Goal: Information Seeking & Learning: Learn about a topic

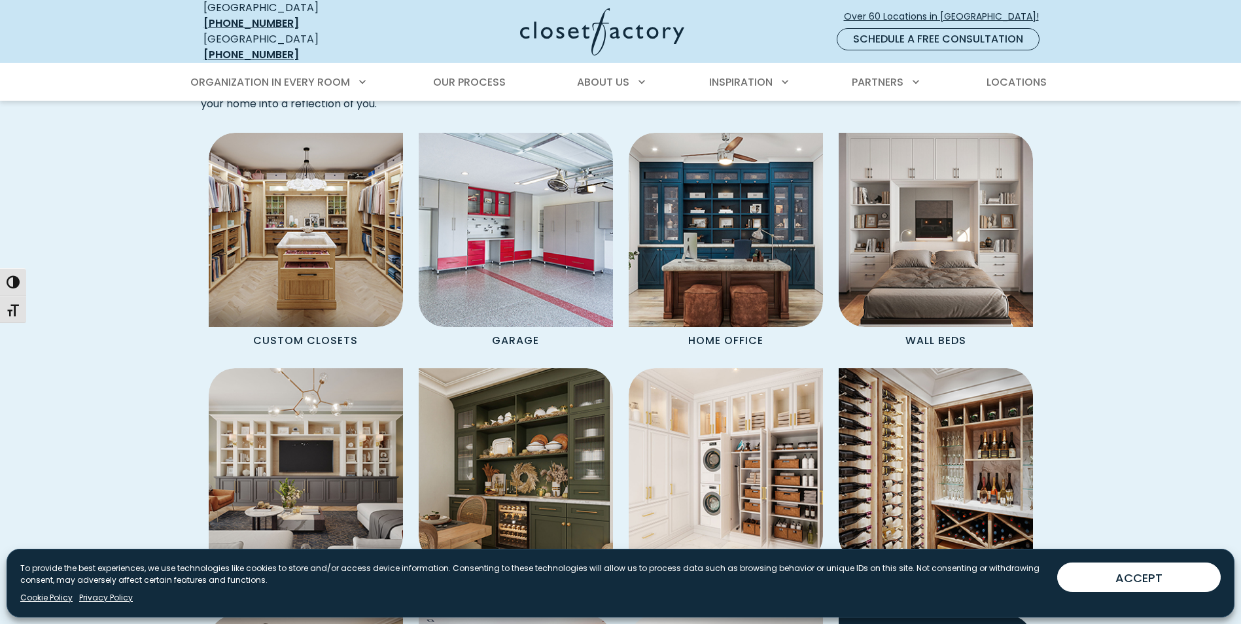
scroll to position [1178, 0]
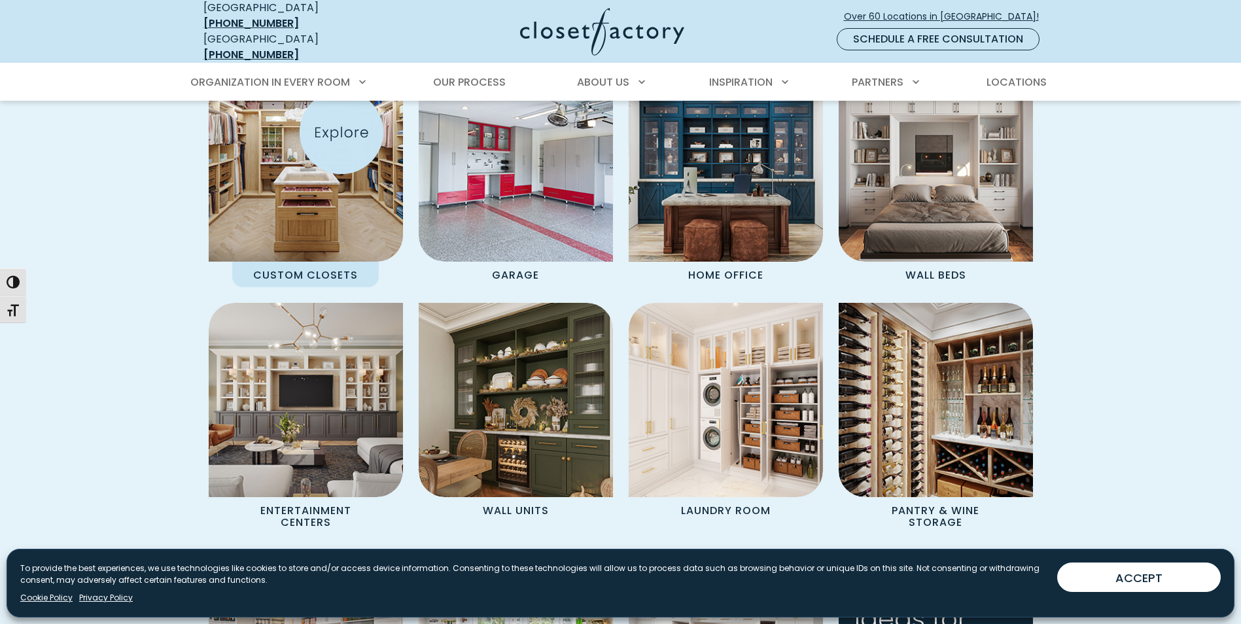
click at [342, 132] on img "Spaces Grid" at bounding box center [306, 165] width 214 height 214
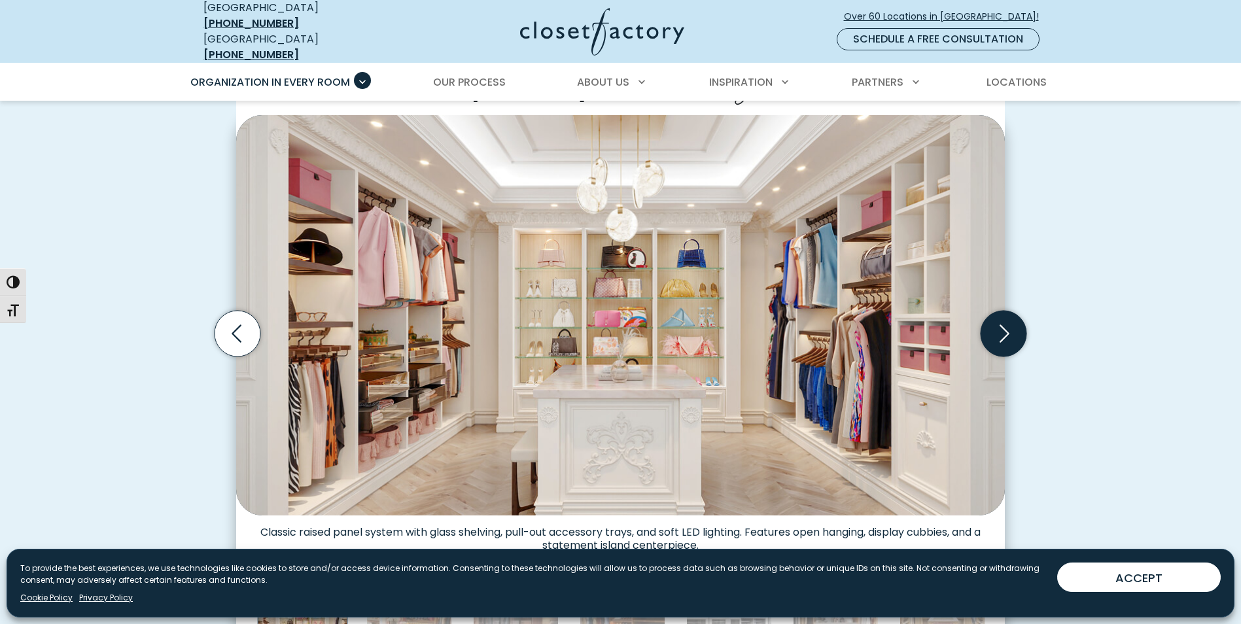
click at [991, 313] on icon "Next slide" at bounding box center [1004, 334] width 46 height 46
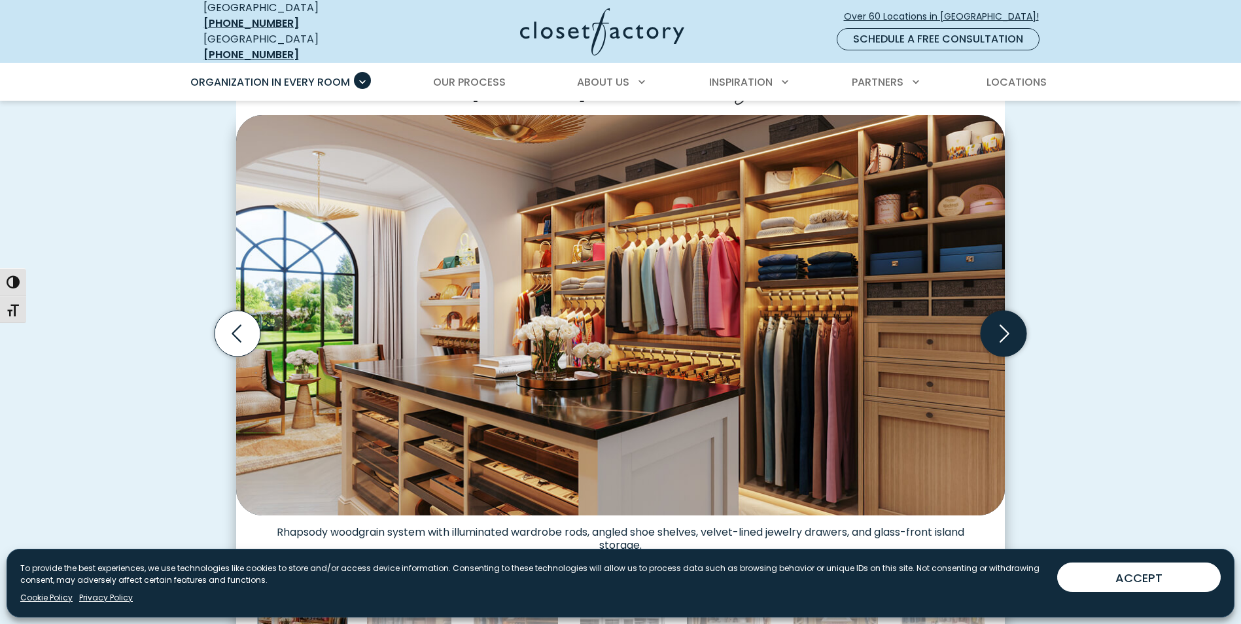
click at [990, 313] on icon "Next slide" at bounding box center [1004, 334] width 46 height 46
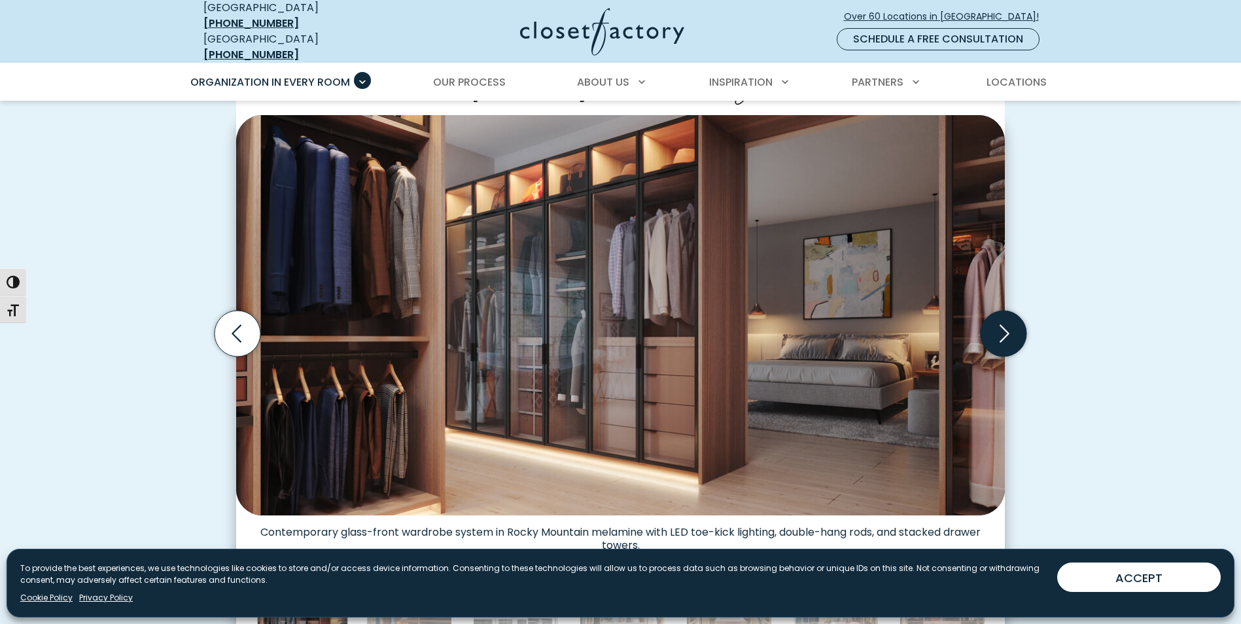
click at [990, 313] on icon "Next slide" at bounding box center [1004, 334] width 46 height 46
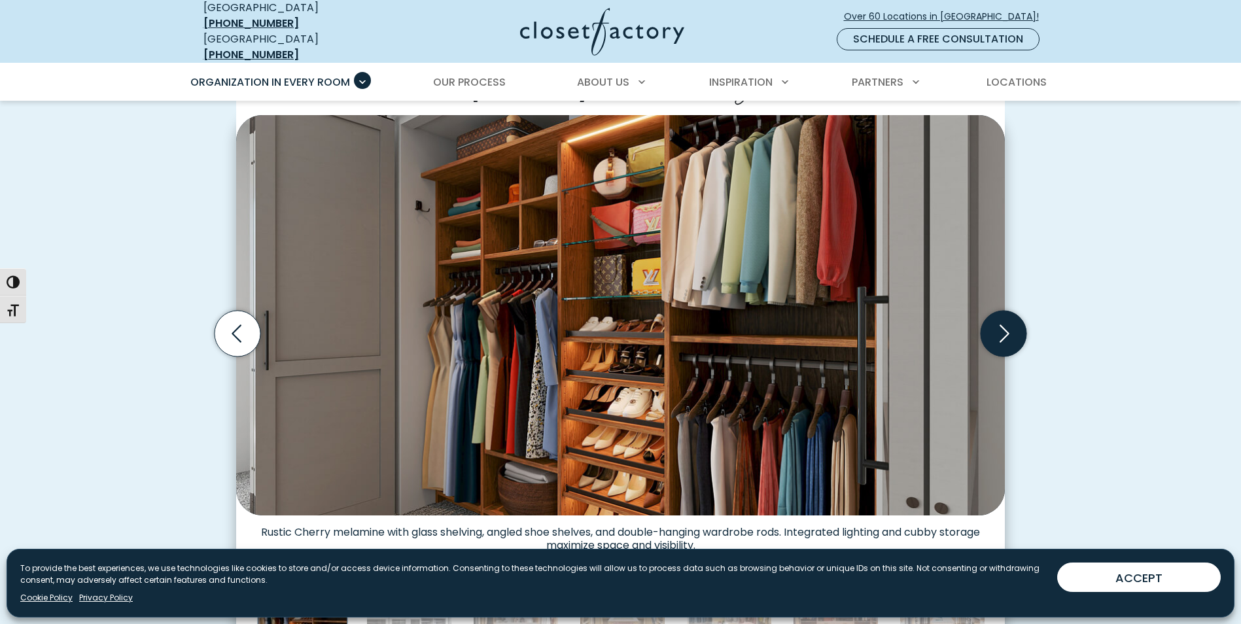
click at [989, 313] on icon "Next slide" at bounding box center [1004, 334] width 46 height 46
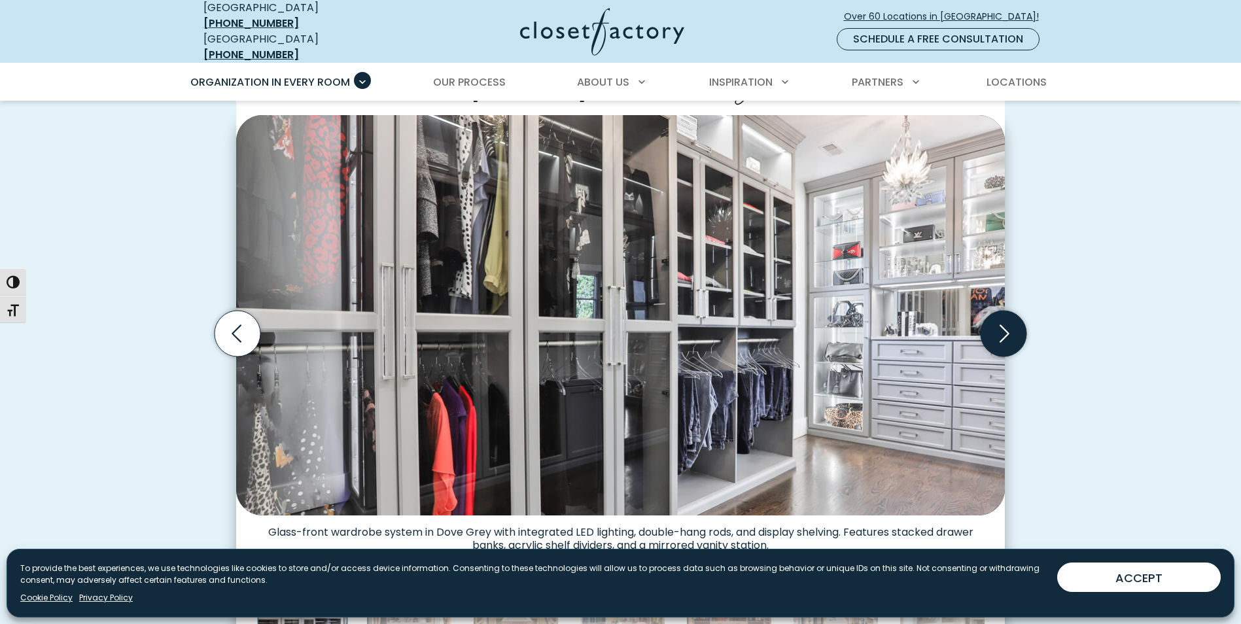
click at [989, 313] on icon "Next slide" at bounding box center [1004, 334] width 46 height 46
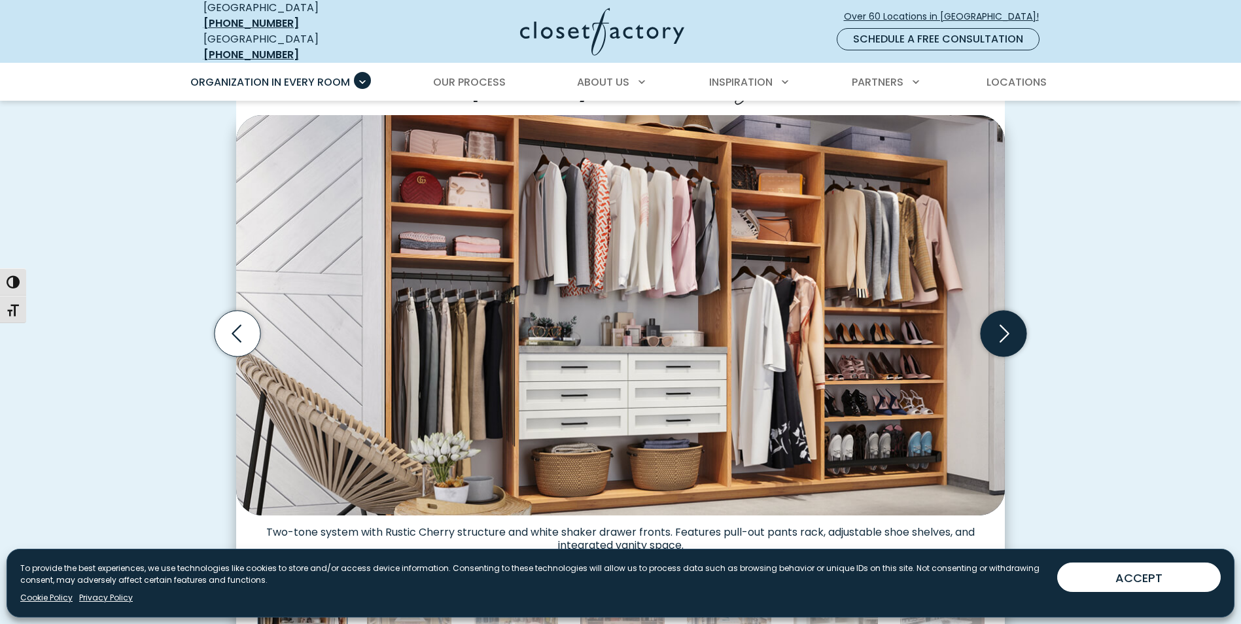
click at [996, 315] on icon "Next slide" at bounding box center [1004, 334] width 46 height 46
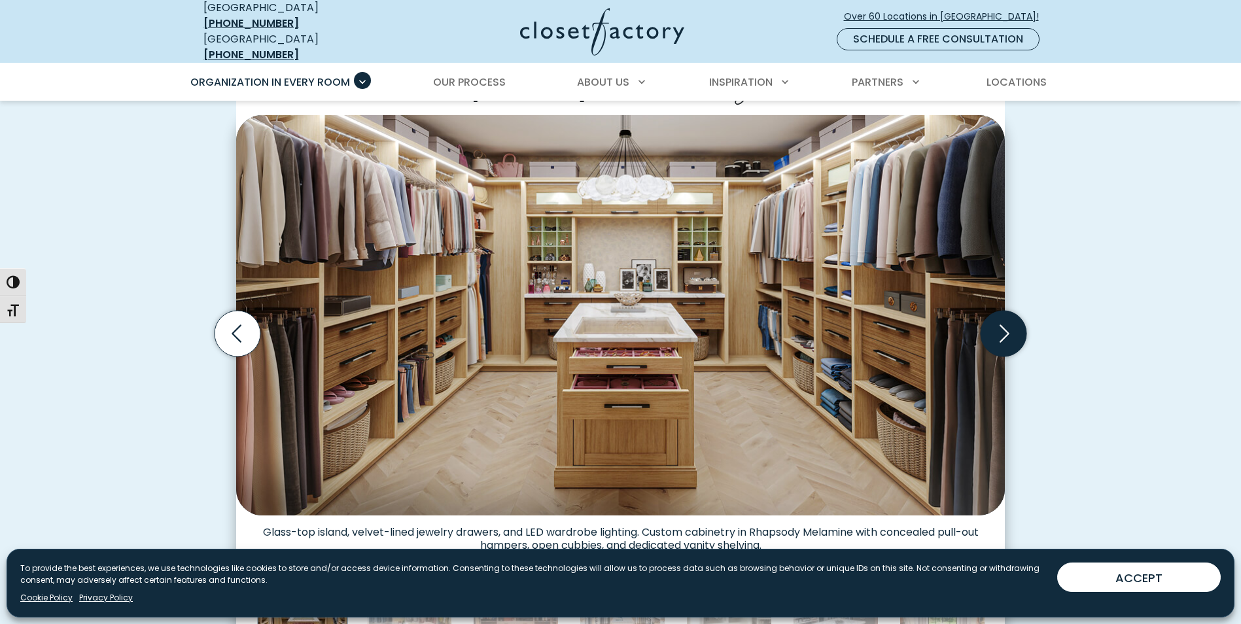
click at [995, 315] on icon "Next slide" at bounding box center [1004, 334] width 46 height 46
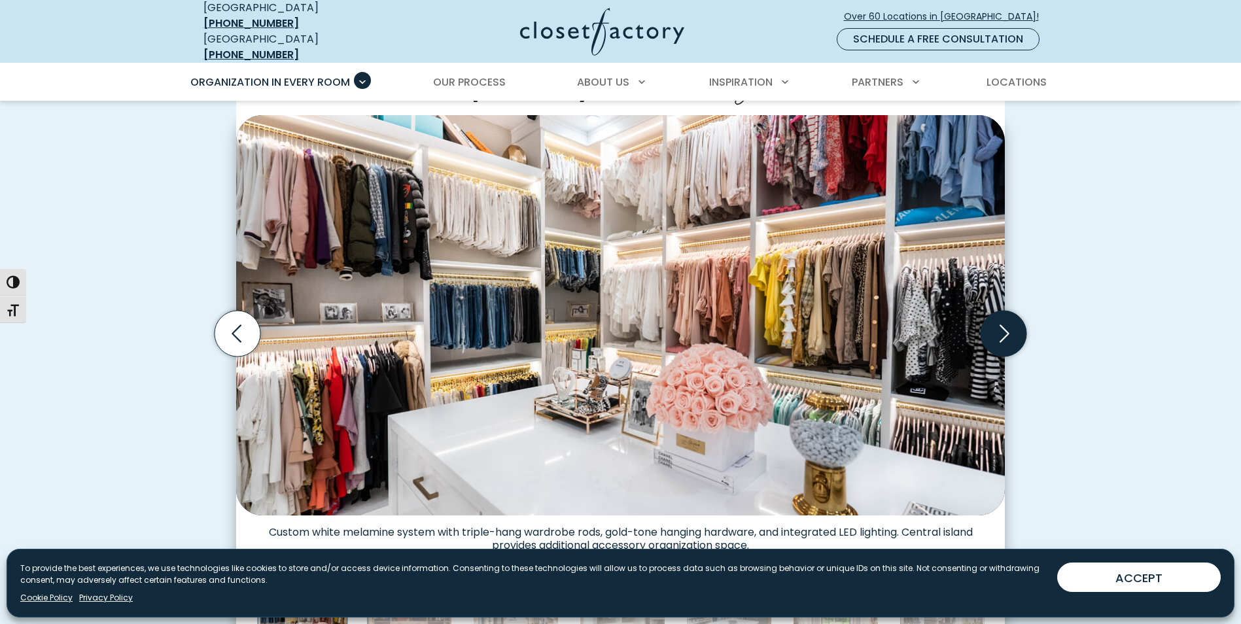
click at [998, 328] on icon "Next slide" at bounding box center [1004, 334] width 46 height 46
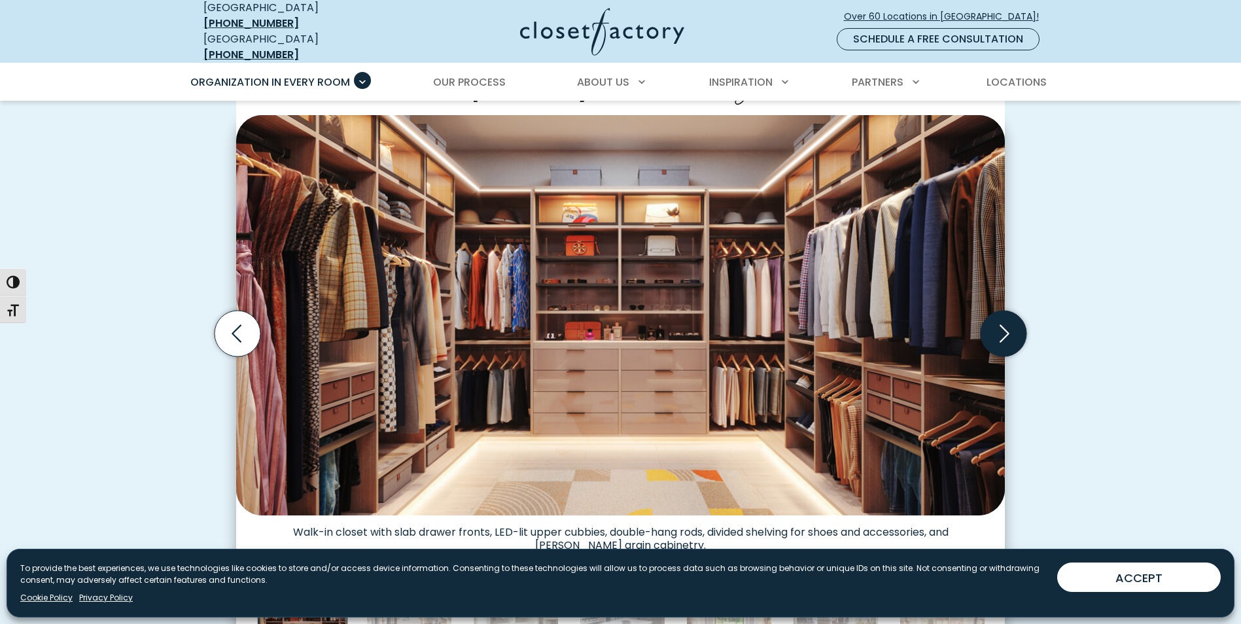
click at [998, 328] on icon "Next slide" at bounding box center [1004, 334] width 46 height 46
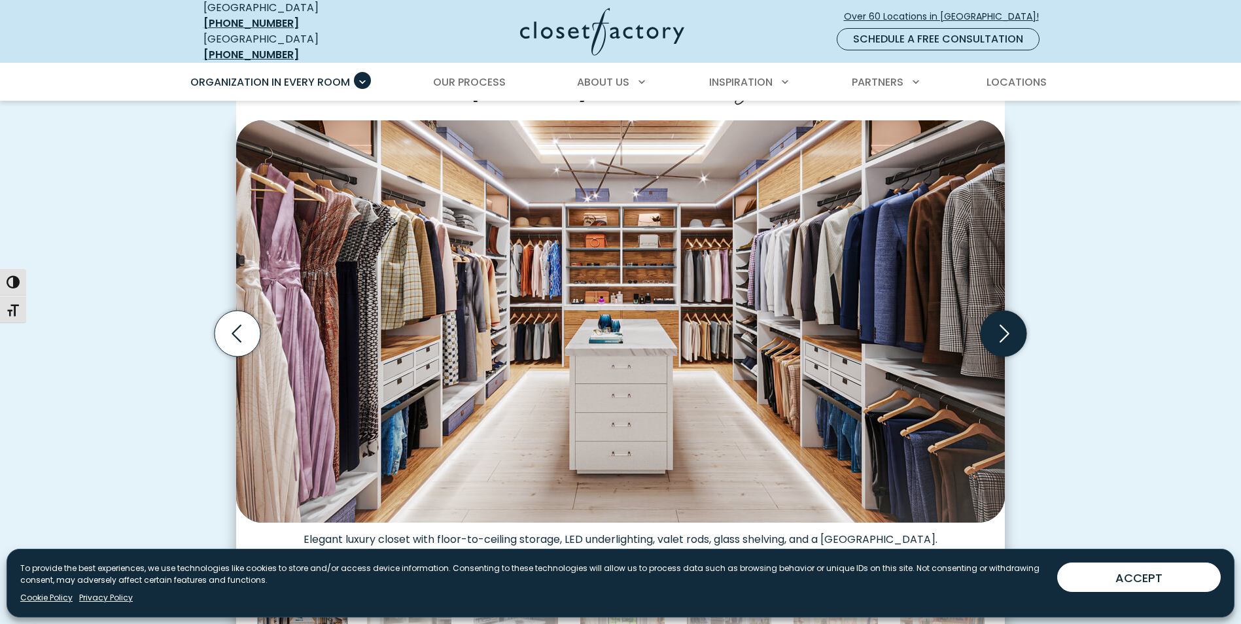
click at [997, 328] on icon "Next slide" at bounding box center [1004, 334] width 46 height 46
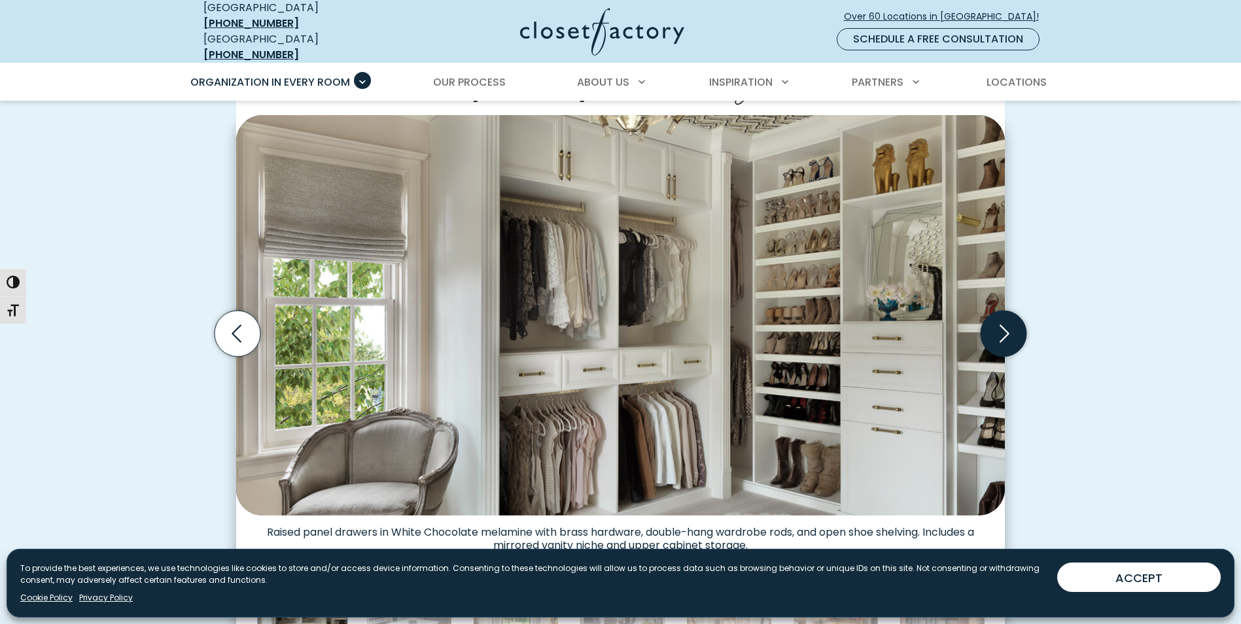
click at [996, 328] on icon "Next slide" at bounding box center [1004, 334] width 46 height 46
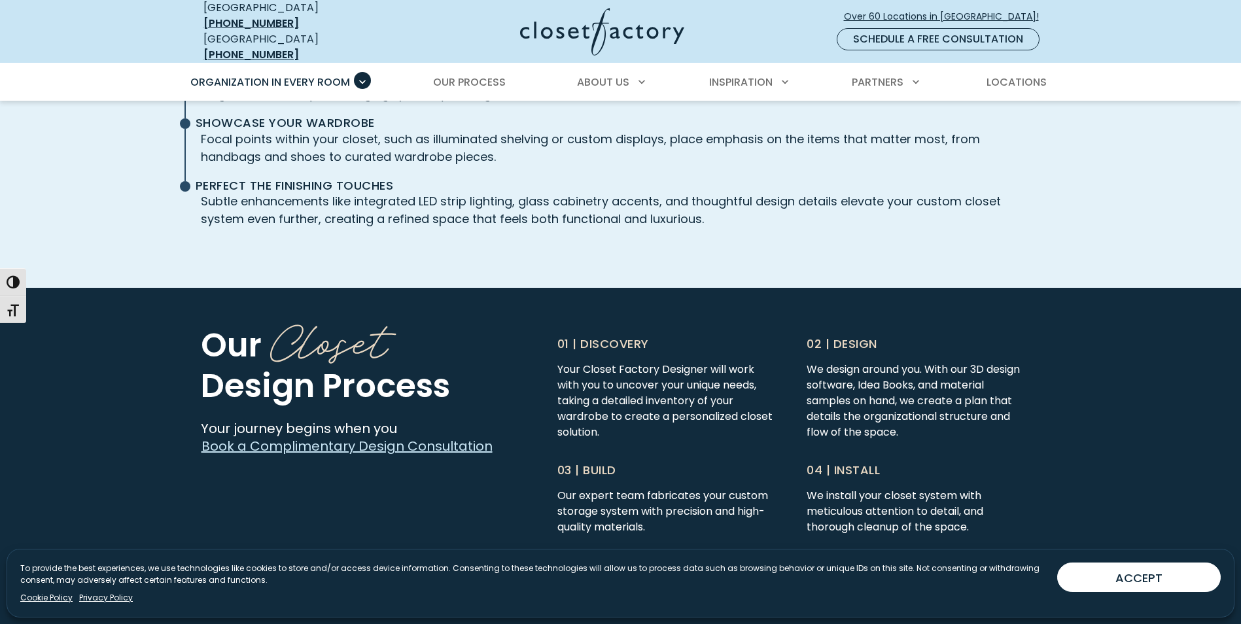
scroll to position [3337, 0]
